Goal: Subscribe to service/newsletter

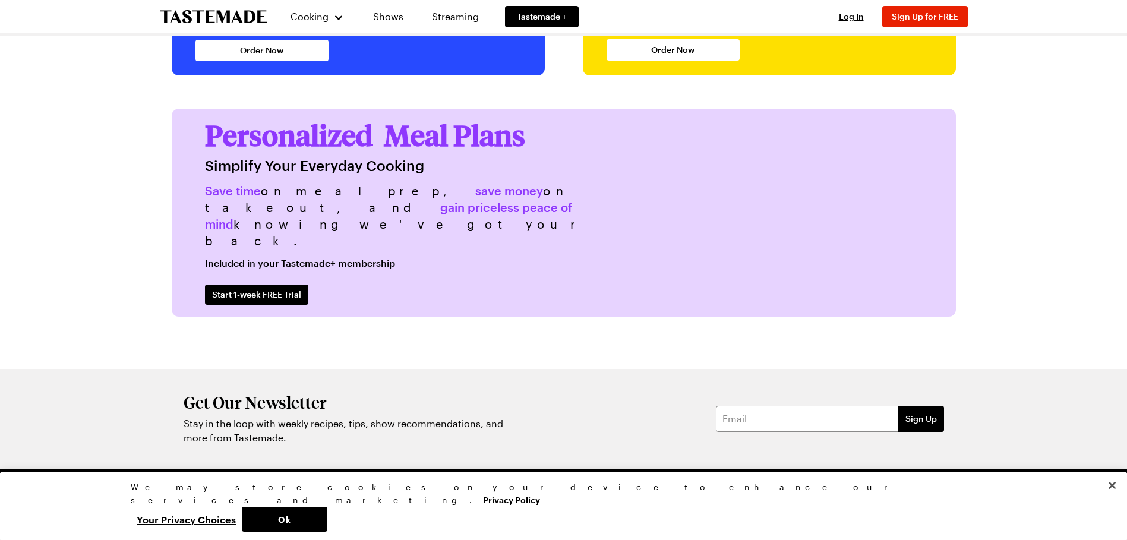
scroll to position [2899, 0]
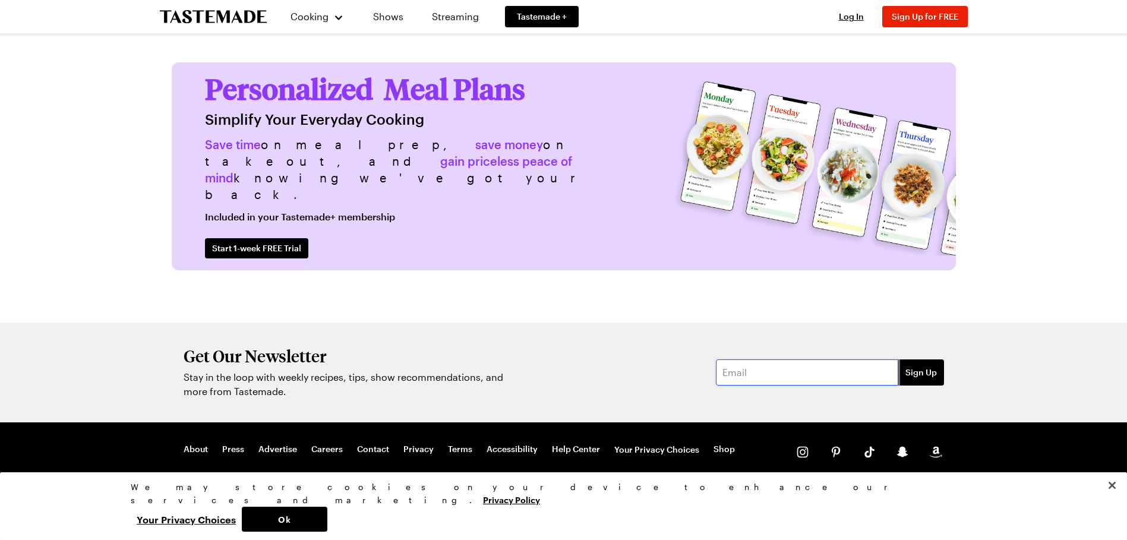
click at [748, 367] on input "email" at bounding box center [807, 373] width 182 height 26
type input "michelle.maffei@bshg.com"
click at [931, 373] on span "Sign Up" at bounding box center [922, 373] width 32 height 12
